Goal: Consume media (video, audio)

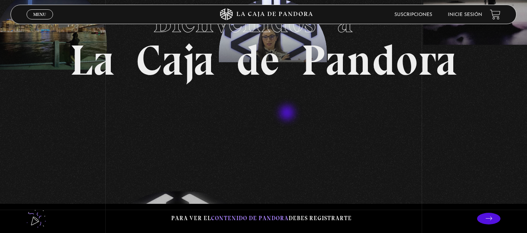
scroll to position [39, 0]
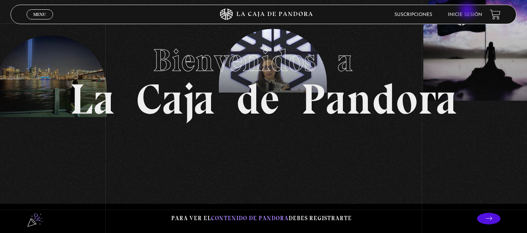
click at [468, 11] on li "Inicie sesión" at bounding box center [464, 15] width 34 height 12
click at [468, 15] on link "Inicie sesión" at bounding box center [464, 14] width 34 height 5
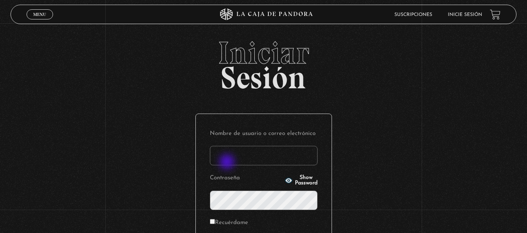
click at [228, 163] on input "Nombre de usuario o correo electrónico" at bounding box center [264, 155] width 108 height 19
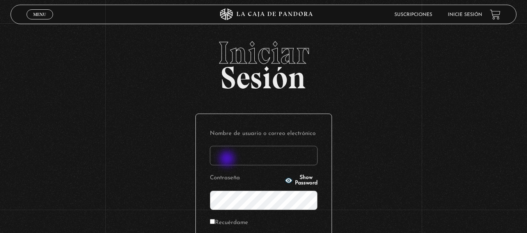
click at [228, 160] on input "Nombre de usuario o correo electrónico" at bounding box center [264, 155] width 108 height 19
type input "mar.24@hotmail.es"
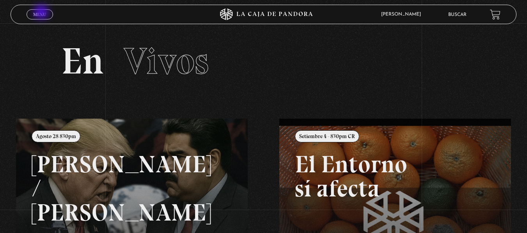
click at [42, 13] on span "Menu" at bounding box center [39, 14] width 13 height 5
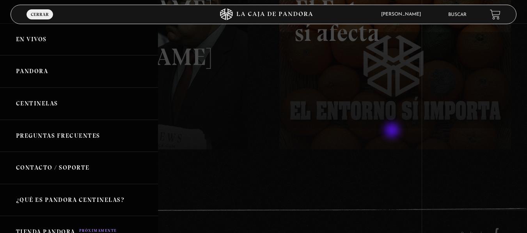
scroll to position [182, 0]
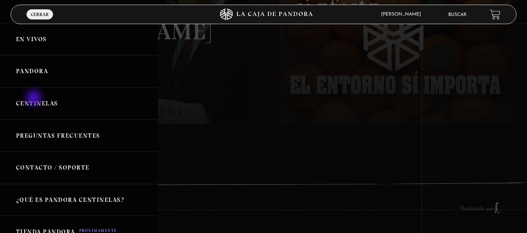
click at [35, 99] on link "Centinelas" at bounding box center [79, 104] width 158 height 32
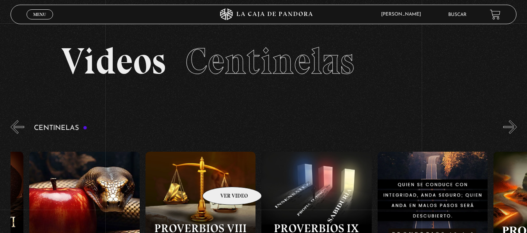
drag, startPoint x: 408, startPoint y: 170, endPoint x: 208, endPoint y: 178, distance: 200.5
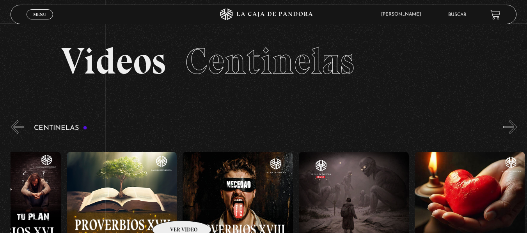
scroll to position [0, 2167]
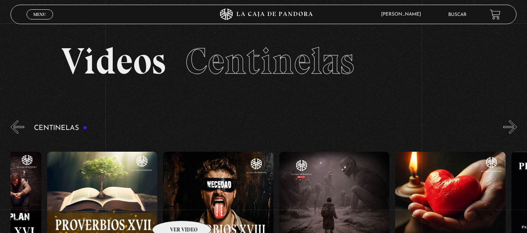
drag, startPoint x: 396, startPoint y: 184, endPoint x: 167, endPoint y: 210, distance: 230.0
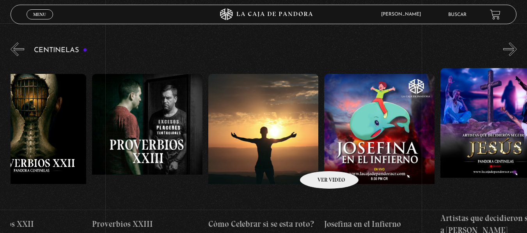
scroll to position [0, 2836]
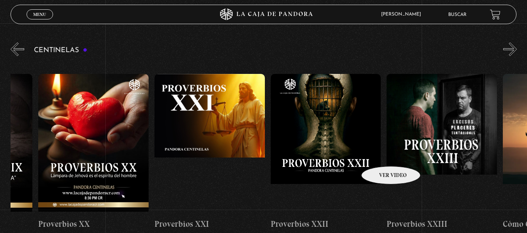
drag, startPoint x: 452, startPoint y: 136, endPoint x: 380, endPoint y: 155, distance: 73.8
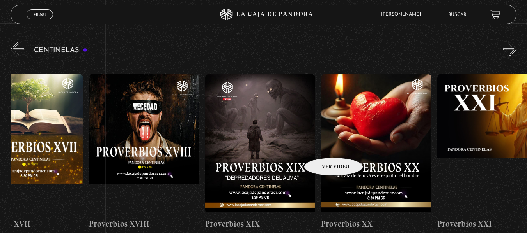
scroll to position [0, 2224]
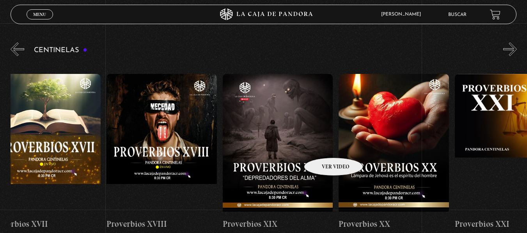
drag, startPoint x: 264, startPoint y: 149, endPoint x: 324, endPoint y: 146, distance: 60.1
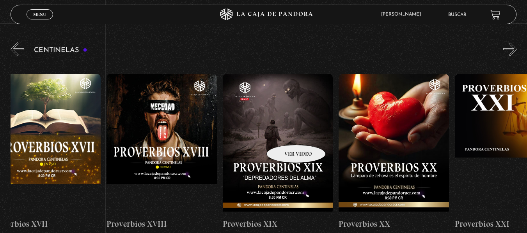
click at [286, 133] on figure at bounding box center [278, 144] width 110 height 140
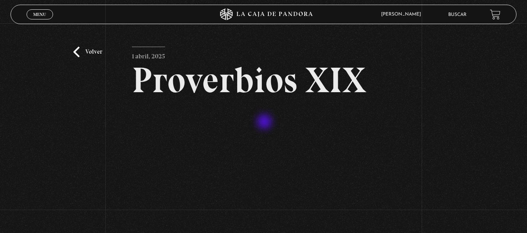
scroll to position [39, 0]
